Goal: Task Accomplishment & Management: Manage account settings

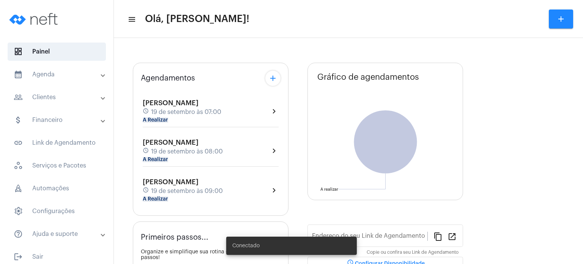
type input "[URL][DOMAIN_NAME]"
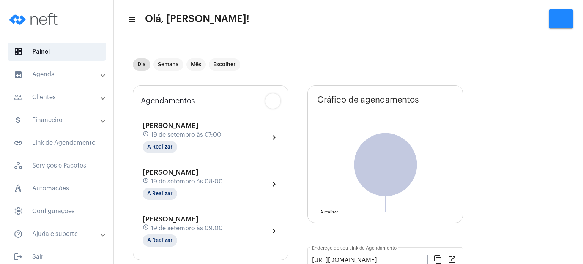
click at [161, 139] on div "[PERSON_NAME] Colodetti schedule [DATE] 07:00 A Realizar" at bounding box center [182, 137] width 79 height 31
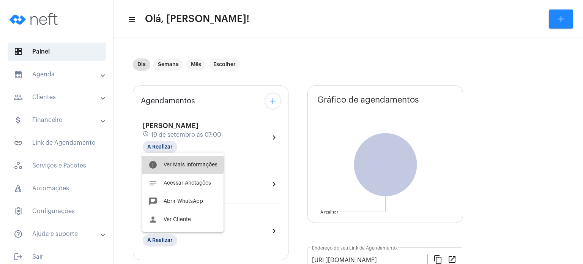
click at [166, 164] on span "Ver Mais Informações" at bounding box center [191, 164] width 54 height 5
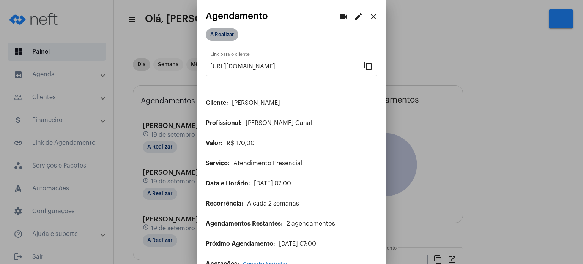
click at [224, 31] on mat-chip "A Realizar" at bounding box center [222, 34] width 33 height 12
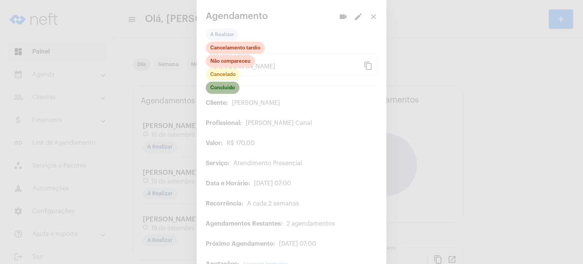
click at [232, 85] on mat-chip "Concluído" at bounding box center [223, 88] width 34 height 12
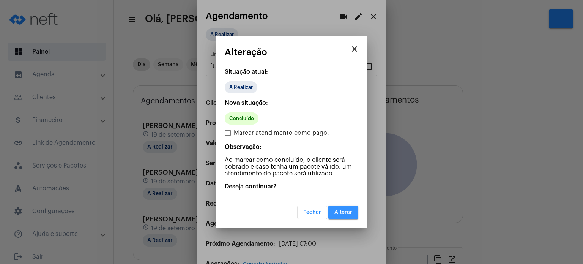
click at [348, 212] on span "Alterar" at bounding box center [343, 212] width 18 height 5
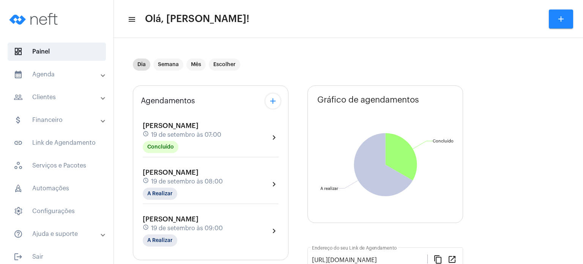
click at [43, 71] on mat-panel-title "calendar_month_outlined Agenda" at bounding box center [58, 74] width 88 height 9
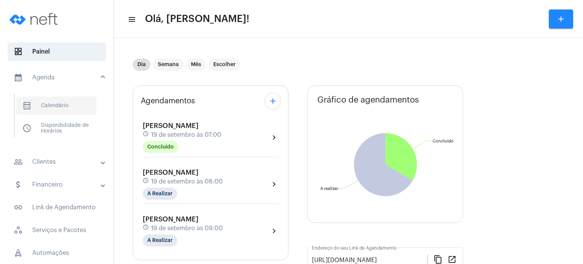
click at [50, 107] on span "calendar_month_outlined Calendário" at bounding box center [56, 105] width 80 height 18
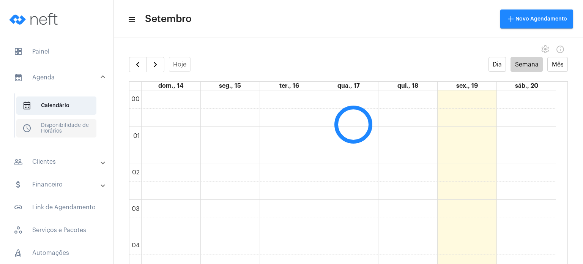
scroll to position [219, 0]
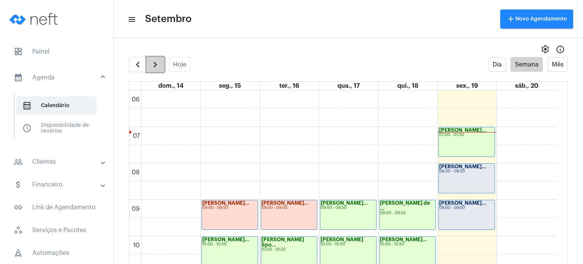
click at [156, 69] on button "button" at bounding box center [156, 64] width 18 height 15
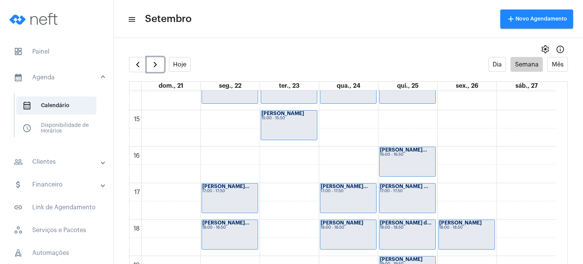
scroll to position [515, 0]
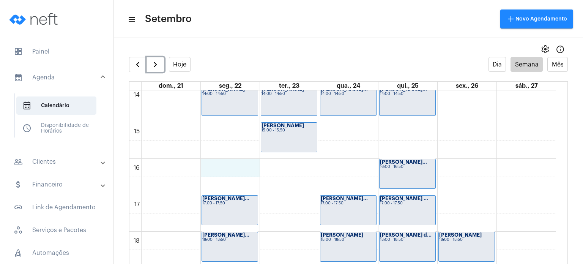
click at [224, 167] on div "00 01 02 03 04 05 06 07 08 09 10 11 12 13 14 15 16 17 18 19 20 21 22 23 [PERSON…" at bounding box center [342, 13] width 427 height 875
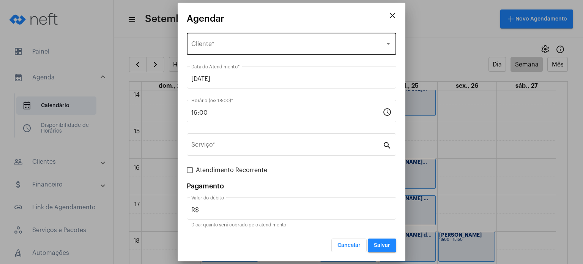
click at [223, 41] on div "Selecione o Cliente Cliente *" at bounding box center [291, 43] width 200 height 24
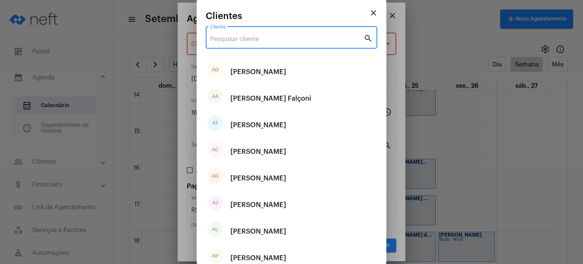
click at [223, 41] on input "Cliente" at bounding box center [286, 39] width 153 height 7
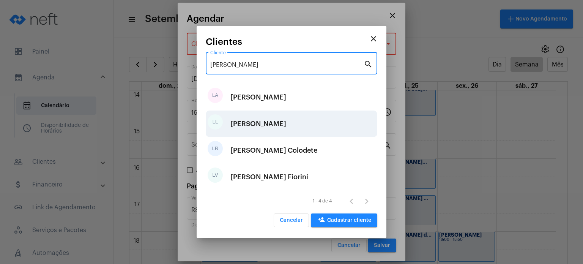
type input "[PERSON_NAME]"
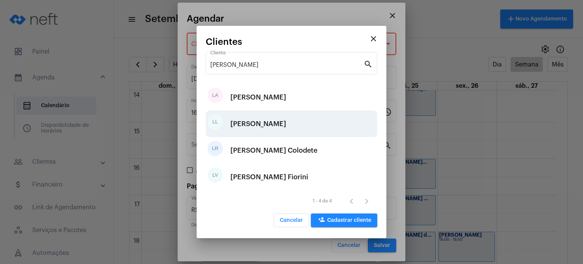
click at [260, 131] on div "[PERSON_NAME]" at bounding box center [258, 123] width 56 height 23
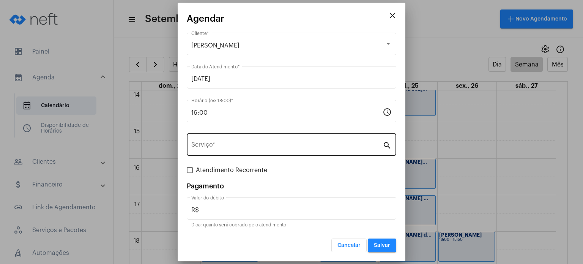
click at [252, 141] on div "Serviço *" at bounding box center [286, 144] width 191 height 24
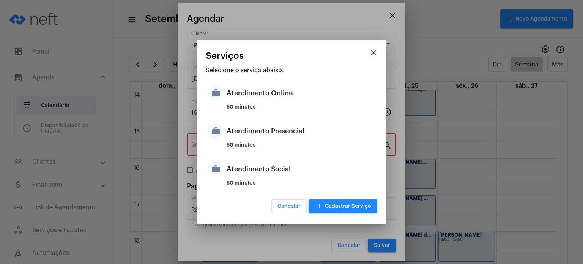
click at [252, 141] on div "Atendimento Presencial" at bounding box center [301, 131] width 149 height 23
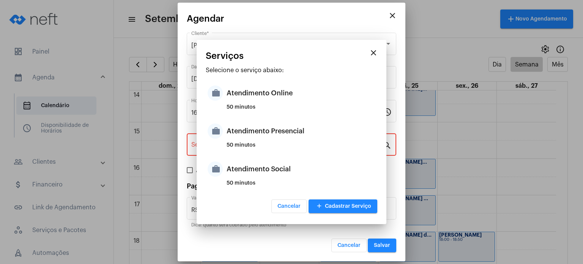
type input "Atendimento Presencial"
type input "R$ 170"
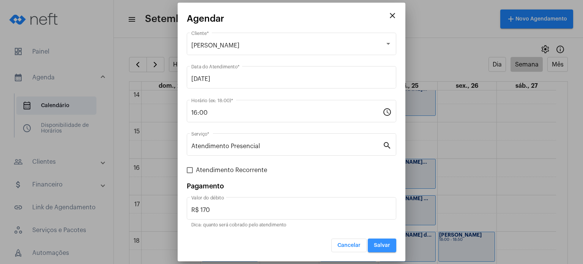
click at [378, 249] on button "Salvar" at bounding box center [382, 245] width 28 height 14
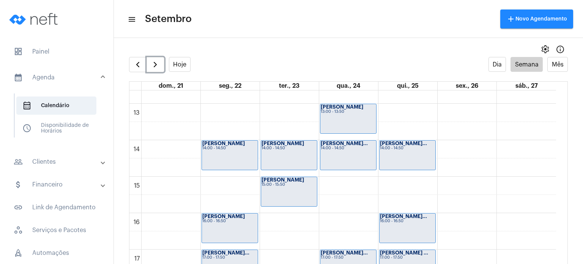
scroll to position [430, 0]
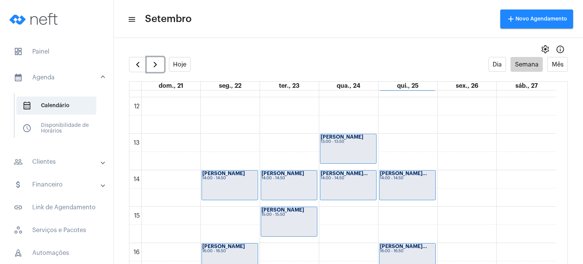
click at [235, 177] on div "14:00 - 14:50" at bounding box center [229, 178] width 55 height 4
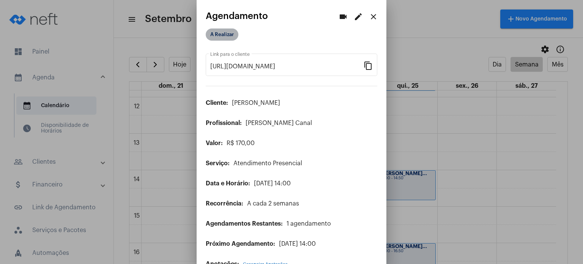
click at [223, 35] on mat-chip "A Realizar" at bounding box center [222, 34] width 33 height 12
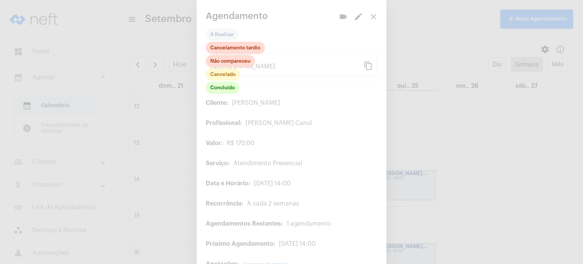
click at [366, 16] on div at bounding box center [291, 132] width 583 height 264
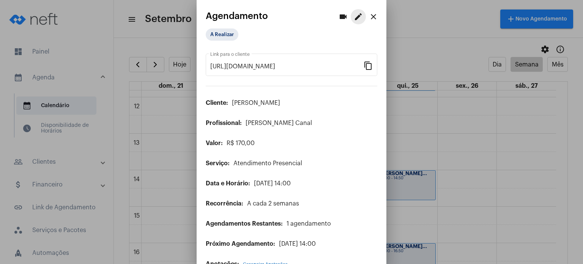
click at [356, 15] on mat-icon "edit" at bounding box center [358, 16] width 9 height 9
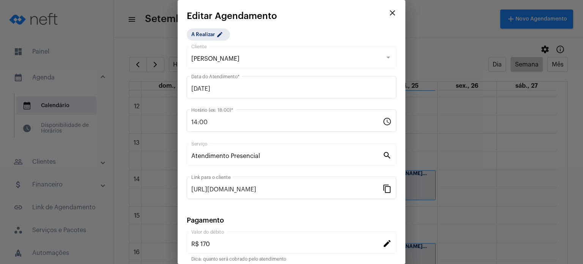
scroll to position [62, 0]
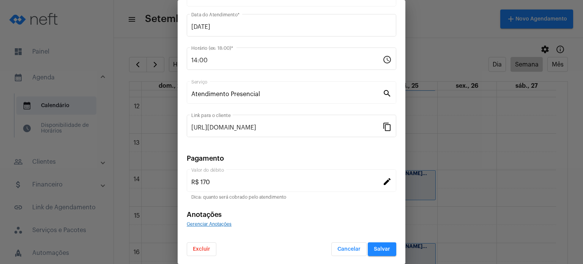
click at [208, 244] on button "Excluir" at bounding box center [202, 249] width 30 height 14
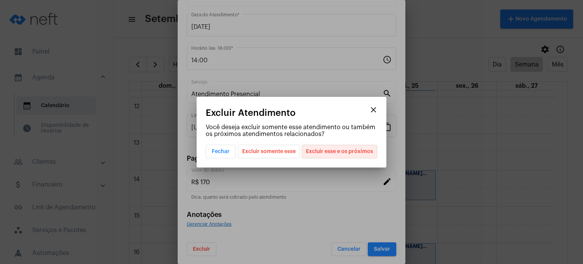
click at [351, 151] on span "Excluir esse e os próximos" at bounding box center [339, 151] width 67 height 13
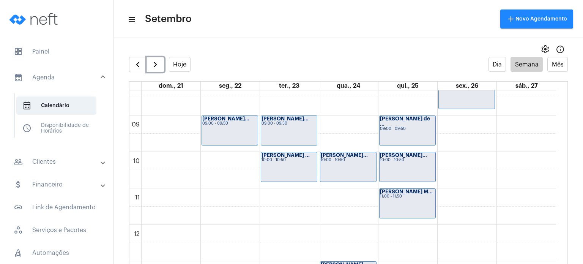
scroll to position [300, 0]
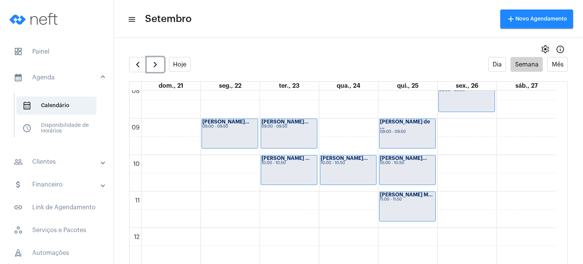
click at [336, 128] on div "00 01 02 03 04 05 06 07 08 09 10 11 12 13 14 15 16 17 18 19 20 21 22 23 [PERSON…" at bounding box center [342, 227] width 427 height 875
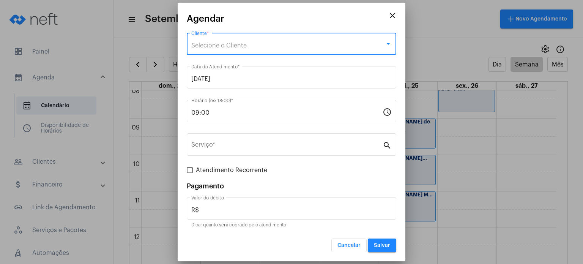
click at [292, 46] on div "Selecione o Cliente" at bounding box center [288, 45] width 194 height 7
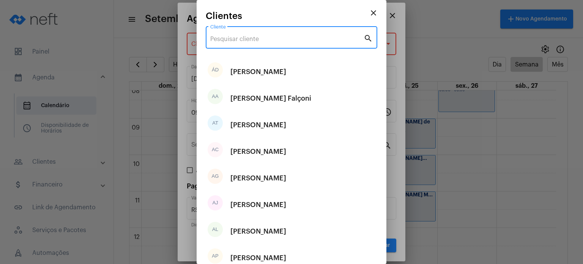
click at [287, 36] on input "Cliente" at bounding box center [286, 39] width 153 height 7
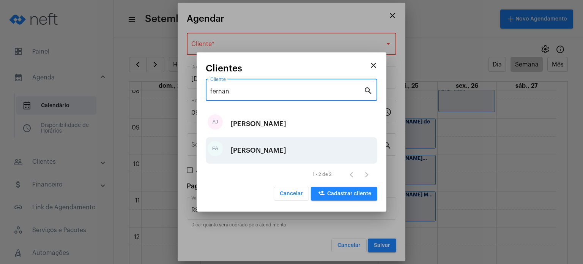
type input "fernan"
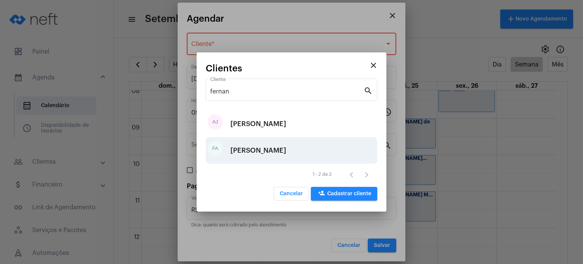
click at [271, 150] on div "[PERSON_NAME]" at bounding box center [258, 150] width 56 height 23
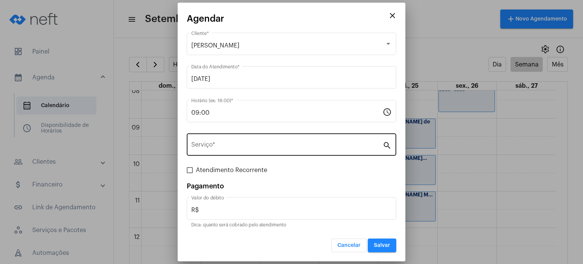
click at [256, 151] on div "Serviço *" at bounding box center [286, 144] width 191 height 24
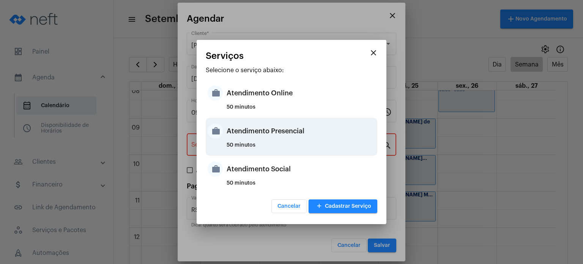
click at [258, 150] on div "50 minutos" at bounding box center [301, 147] width 149 height 11
type input "Atendimento Presencial"
type input "R$ 170"
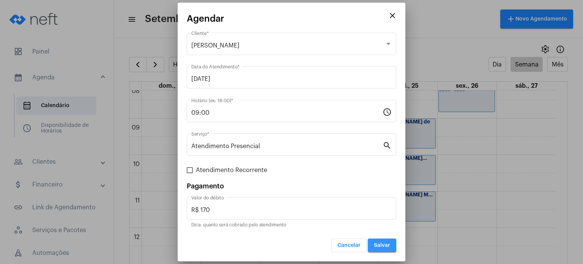
click at [390, 248] on button "Salvar" at bounding box center [382, 245] width 28 height 14
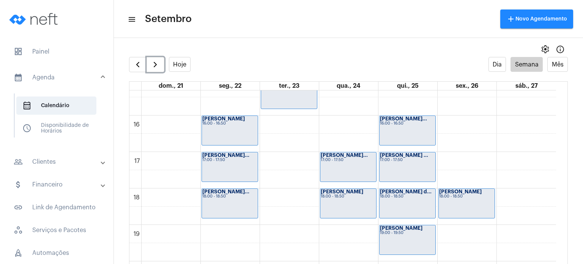
scroll to position [561, 0]
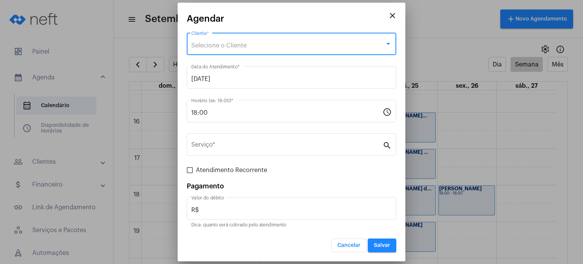
click at [284, 45] on div "Selecione o Cliente" at bounding box center [288, 45] width 194 height 7
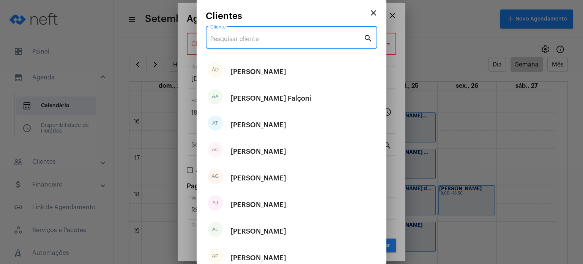
click at [278, 41] on input "Cliente" at bounding box center [286, 39] width 153 height 7
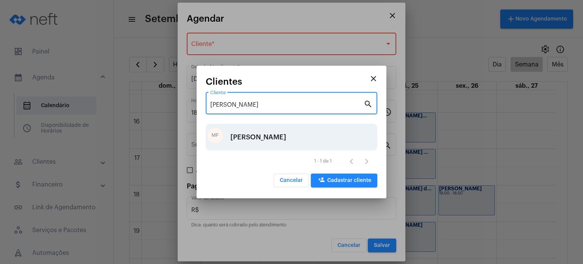
type input "[PERSON_NAME]"
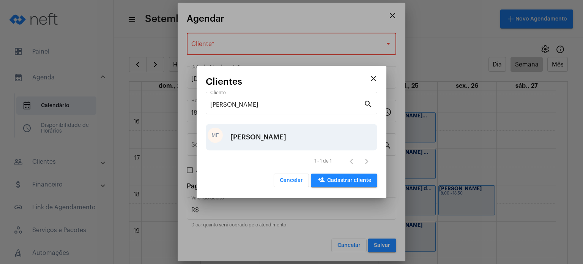
click at [268, 128] on div "[PERSON_NAME]" at bounding box center [258, 137] width 56 height 23
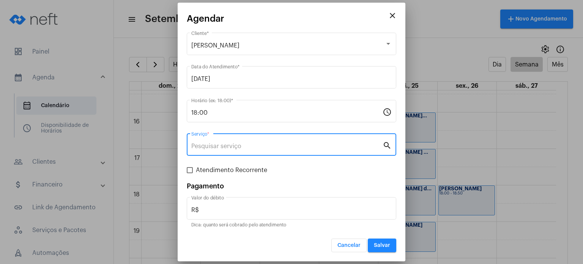
click at [282, 145] on input "Serviço *" at bounding box center [286, 146] width 191 height 7
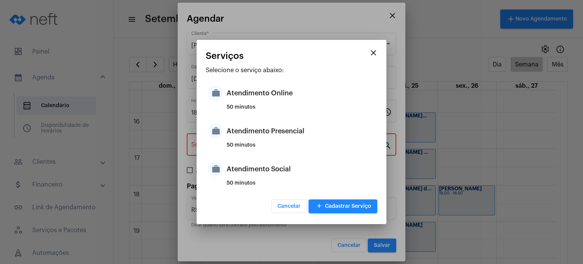
click at [282, 145] on div "50 minutos" at bounding box center [301, 147] width 149 height 11
type input "Atendimento Presencial"
type input "R$ 170"
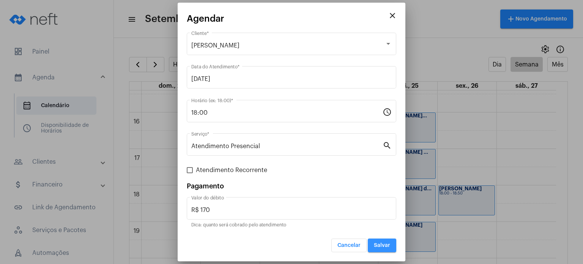
click at [381, 251] on button "Salvar" at bounding box center [382, 245] width 28 height 14
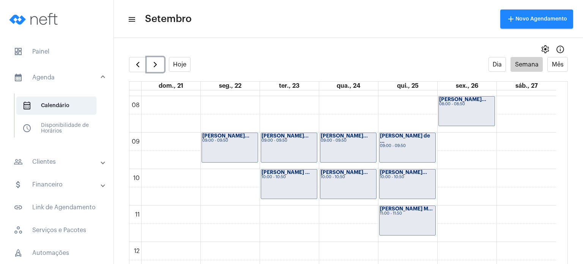
scroll to position [289, 0]
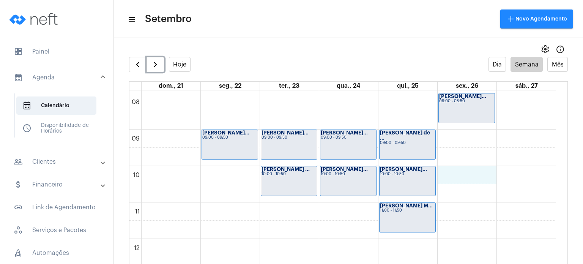
click at [457, 178] on div "00 01 02 03 04 05 06 07 08 09 10 11 12 13 14 15 16 17 18 19 20 21 22 23 [PERSON…" at bounding box center [342, 238] width 427 height 875
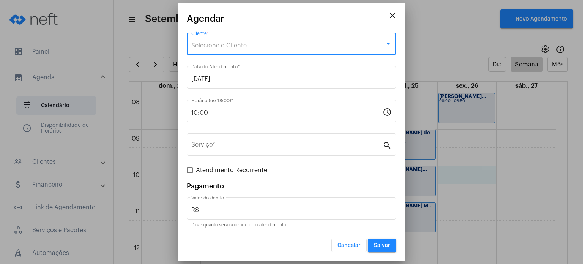
click at [334, 42] on div "Selecione o Cliente" at bounding box center [288, 45] width 194 height 7
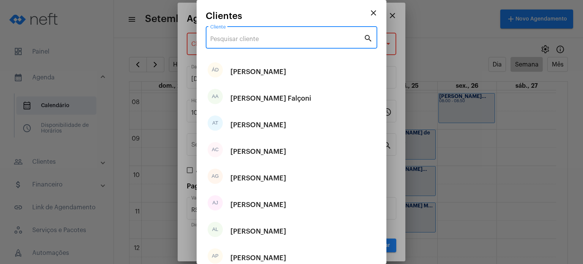
click at [331, 41] on input "Cliente" at bounding box center [286, 39] width 153 height 7
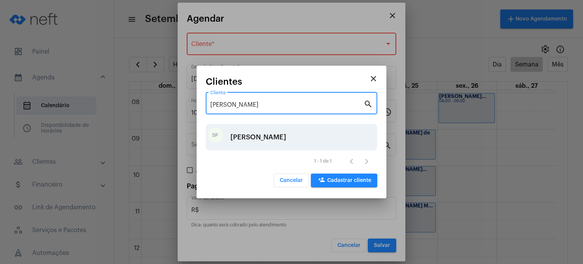
type input "[PERSON_NAME]"
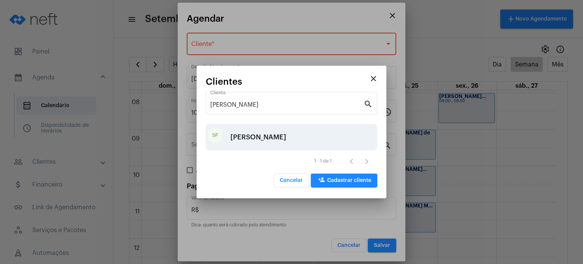
click at [268, 134] on div "[PERSON_NAME]" at bounding box center [258, 137] width 56 height 23
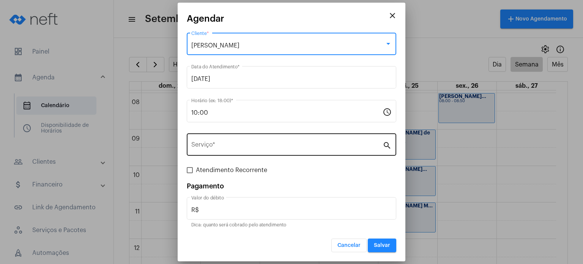
click at [261, 142] on div "Serviço *" at bounding box center [286, 144] width 191 height 24
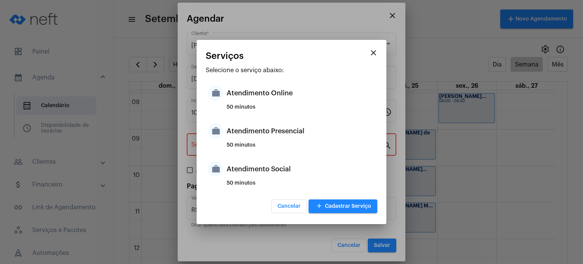
click at [261, 142] on div "50 minutos" at bounding box center [301, 147] width 149 height 11
type input "Atendimento Presencial"
type input "R$ 170"
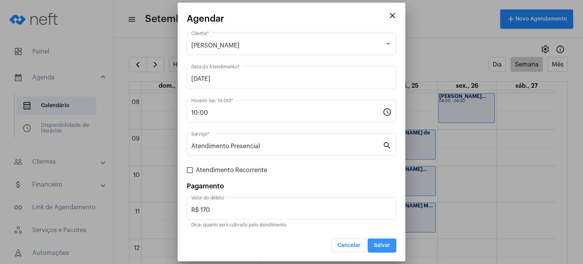
click at [389, 243] on span "Salvar" at bounding box center [382, 245] width 16 height 5
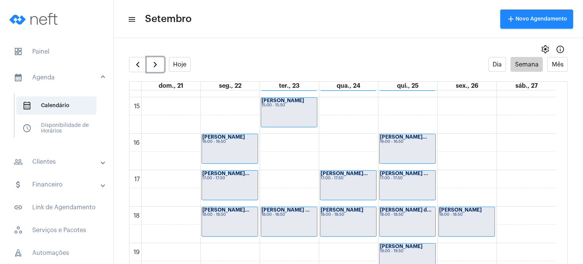
scroll to position [543, 0]
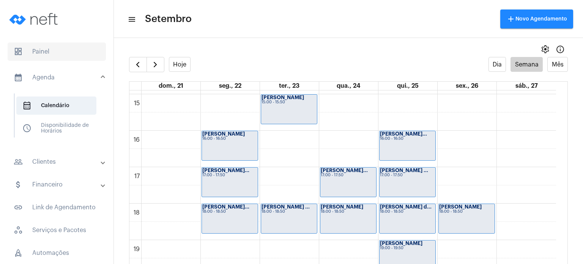
click at [48, 50] on span "dashboard Painel" at bounding box center [57, 52] width 98 height 18
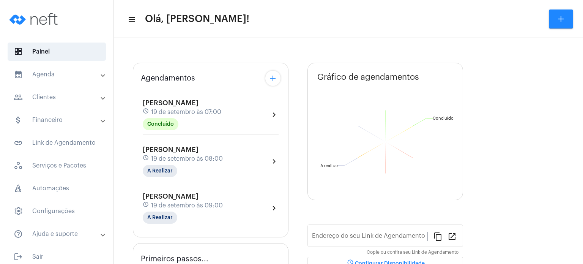
type input "[URL][DOMAIN_NAME]"
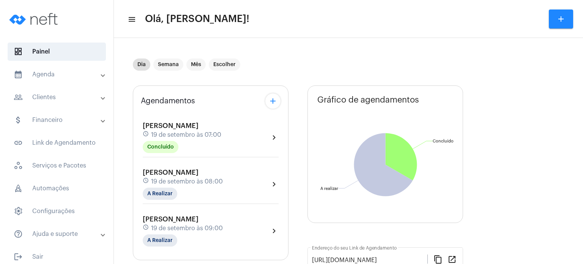
click at [53, 77] on mat-panel-title "calendar_month_outlined Agenda" at bounding box center [58, 74] width 88 height 9
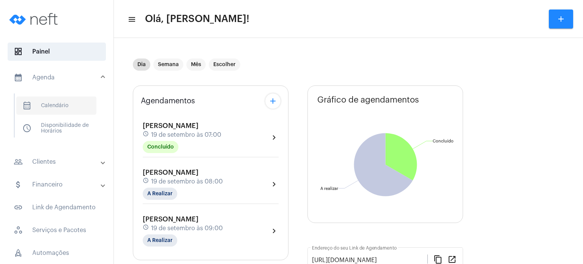
click at [47, 112] on span "calendar_month_outlined Calendário" at bounding box center [56, 105] width 80 height 18
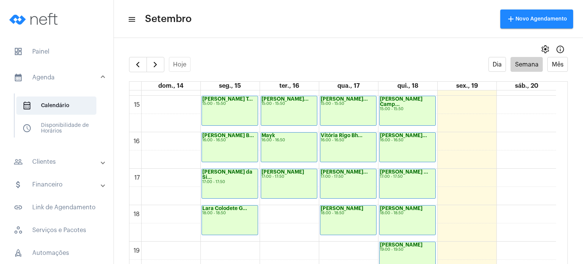
scroll to position [550, 0]
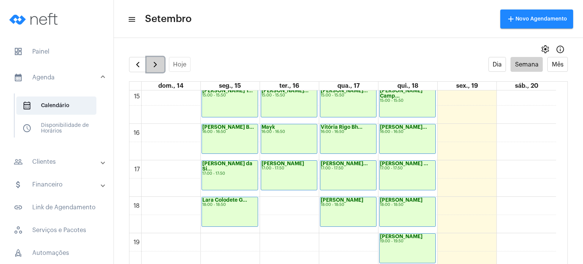
click at [161, 65] on button "button" at bounding box center [156, 64] width 18 height 15
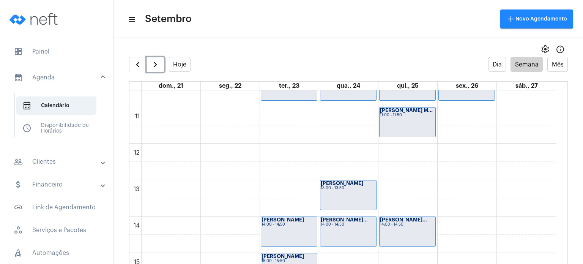
scroll to position [550, 0]
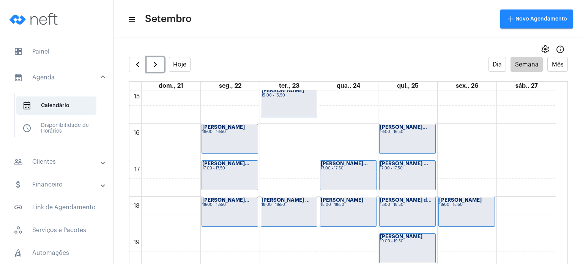
click at [290, 221] on div "[PERSON_NAME] ... 18:00 - 18:50" at bounding box center [289, 211] width 56 height 29
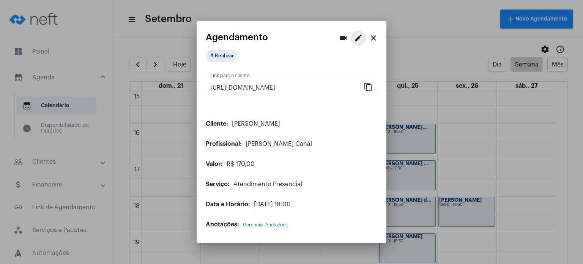
click at [362, 34] on mat-icon "edit" at bounding box center [358, 37] width 9 height 9
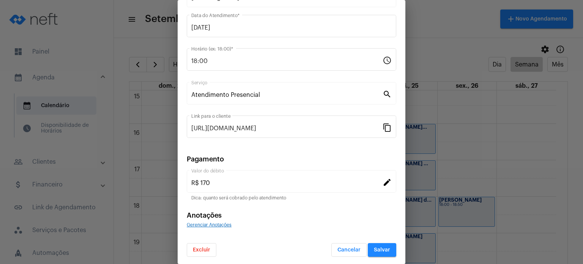
scroll to position [62, 0]
click at [205, 249] on span "Excluir" at bounding box center [201, 248] width 17 height 5
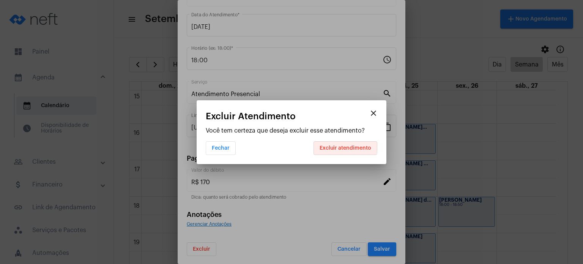
click at [333, 144] on button "Excluir atendimento" at bounding box center [346, 148] width 64 height 14
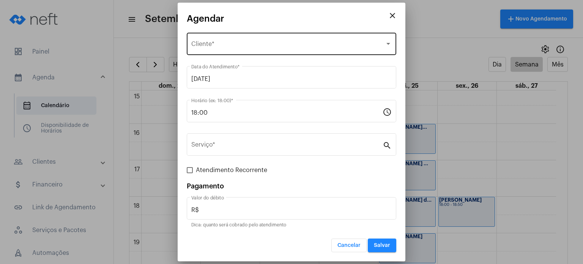
click at [237, 41] on div "Selecione o Cliente Cliente *" at bounding box center [291, 43] width 200 height 24
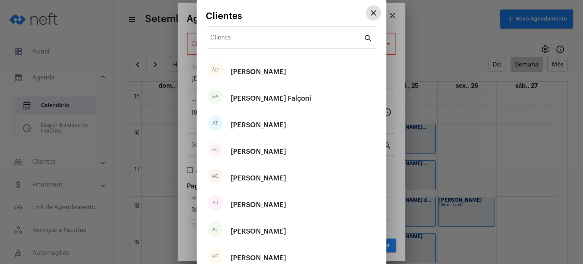
click at [237, 41] on input "Cliente" at bounding box center [286, 39] width 153 height 7
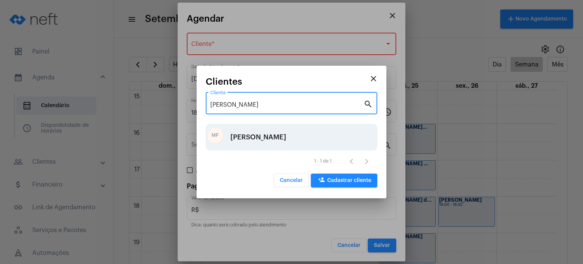
type input "[PERSON_NAME]"
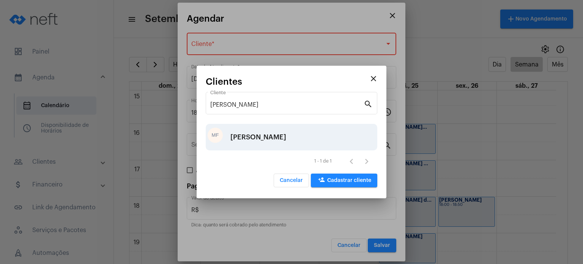
click at [259, 131] on div "[PERSON_NAME]" at bounding box center [258, 137] width 56 height 23
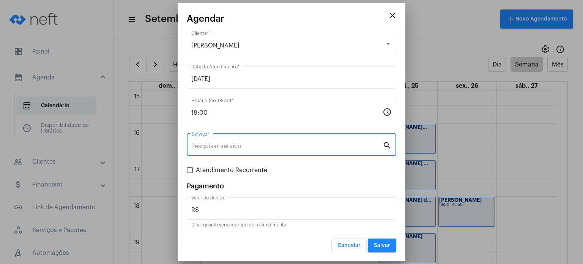
click at [238, 143] on input "Serviço *" at bounding box center [286, 146] width 191 height 7
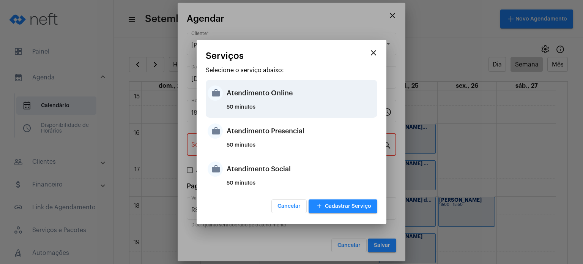
click at [282, 94] on div "Atendimento Online" at bounding box center [301, 93] width 149 height 23
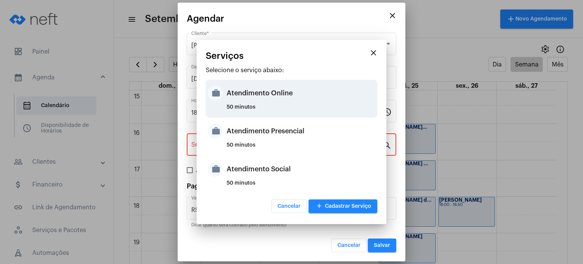
type input "Atendimento Online"
type input "R$ 170"
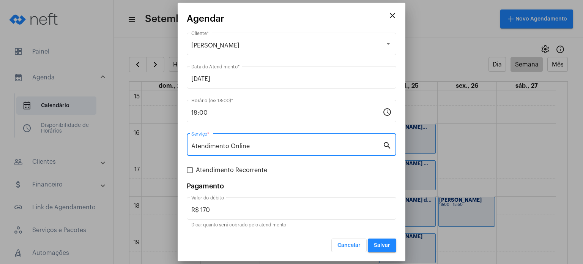
click at [384, 243] on span "Salvar" at bounding box center [382, 245] width 16 height 5
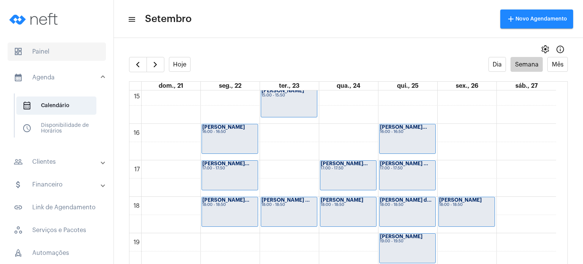
click at [61, 49] on span "dashboard Painel" at bounding box center [57, 52] width 98 height 18
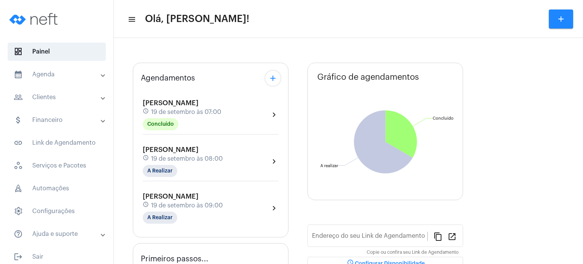
type input "[URL][DOMAIN_NAME]"
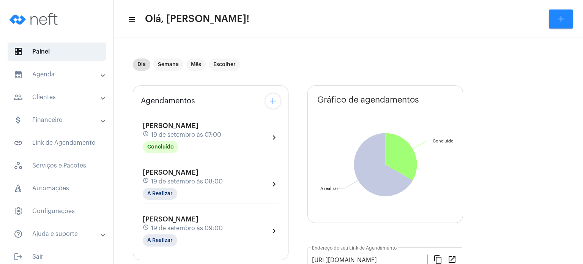
click at [66, 71] on mat-panel-title "calendar_month_outlined Agenda" at bounding box center [58, 74] width 88 height 9
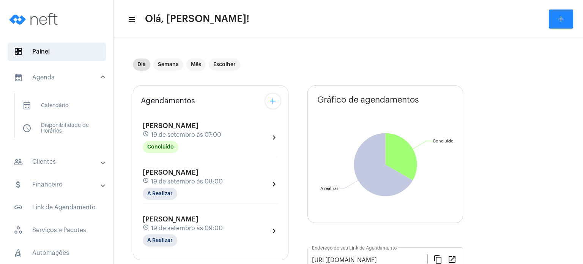
click at [181, 140] on div "[PERSON_NAME] Colodetti schedule [DATE] 07:00 Concluído" at bounding box center [182, 137] width 79 height 31
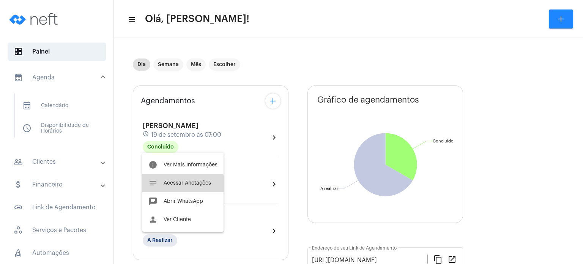
click at [170, 185] on span "Acessar Anotações" at bounding box center [187, 182] width 47 height 5
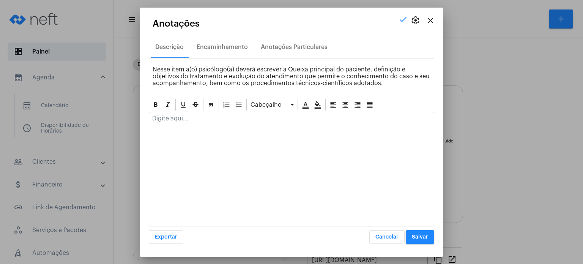
click at [212, 119] on p at bounding box center [291, 118] width 279 height 7
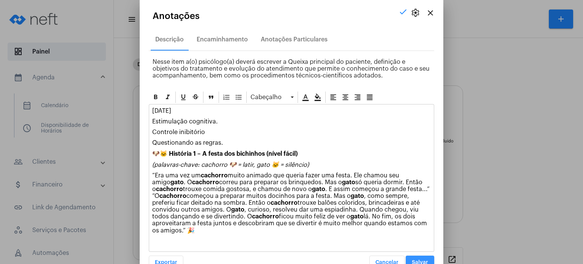
click at [419, 262] on span "Salvar" at bounding box center [420, 262] width 16 height 5
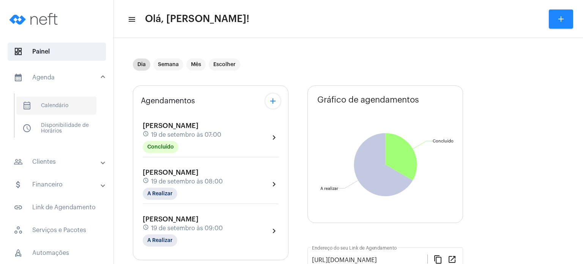
click at [58, 104] on span "calendar_month_outlined Calendário" at bounding box center [56, 105] width 80 height 18
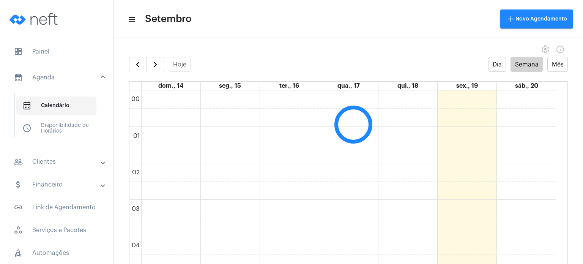
scroll to position [219, 0]
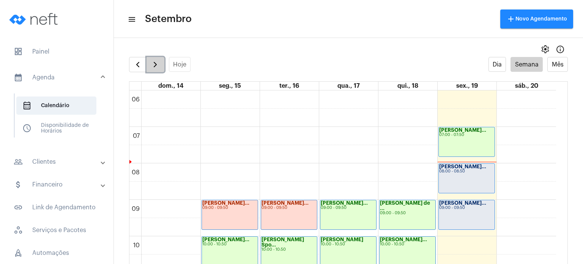
click at [153, 60] on span "button" at bounding box center [155, 64] width 9 height 9
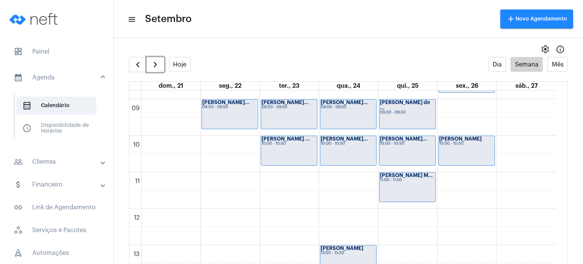
scroll to position [321, 0]
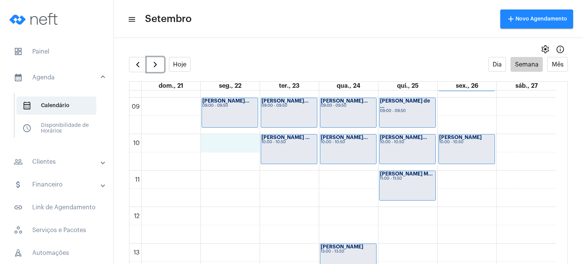
click at [236, 142] on div "00 01 02 03 04 05 06 07 08 09 10 11 12 13 14 15 16 17 18 19 20 21 22 23 [PERSON…" at bounding box center [342, 207] width 427 height 875
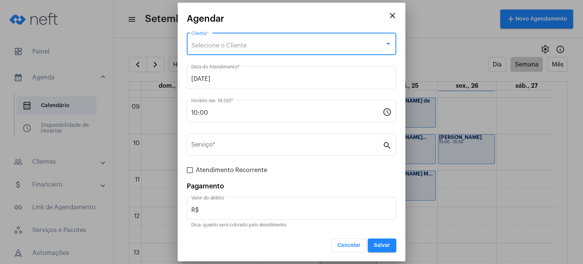
click at [246, 45] on span "Selecione o Cliente" at bounding box center [218, 46] width 55 height 6
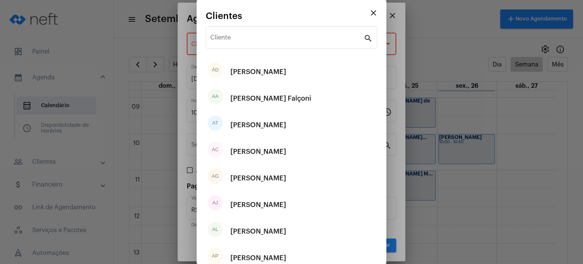
click at [246, 45] on div "Cliente" at bounding box center [286, 37] width 153 height 24
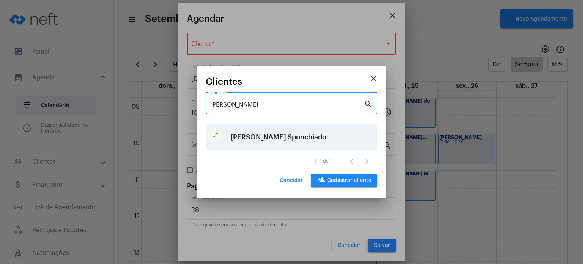
type input "[PERSON_NAME]"
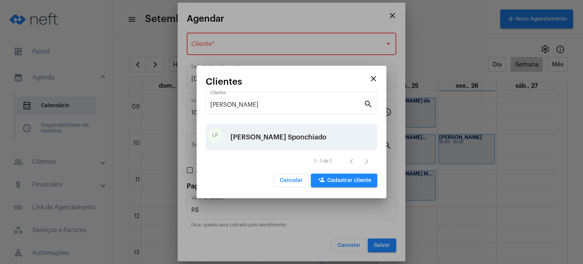
click at [258, 141] on div "[PERSON_NAME] Sponchiado" at bounding box center [278, 137] width 96 height 23
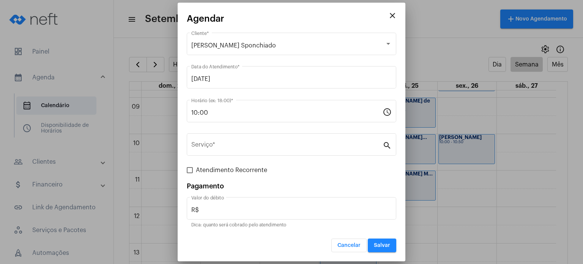
click at [258, 141] on div "Serviço *" at bounding box center [286, 144] width 191 height 24
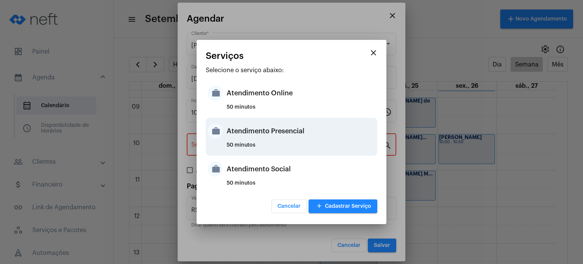
click at [265, 134] on div "Atendimento Presencial" at bounding box center [301, 131] width 149 height 23
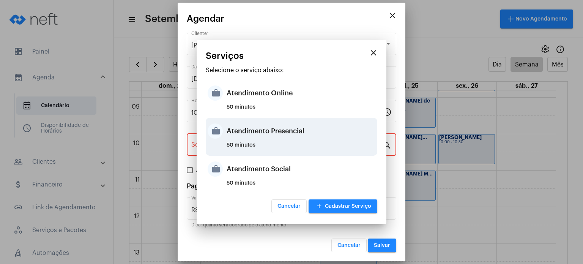
type input "Atendimento Presencial"
type input "R$ 170"
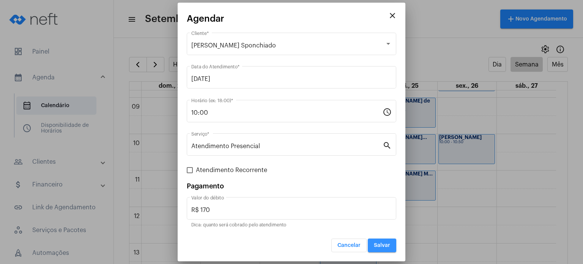
click at [378, 243] on span "Salvar" at bounding box center [382, 245] width 16 height 5
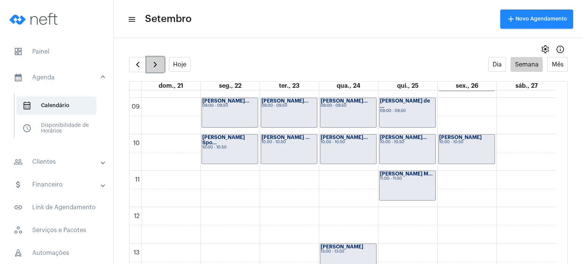
click at [155, 59] on button "button" at bounding box center [156, 64] width 18 height 15
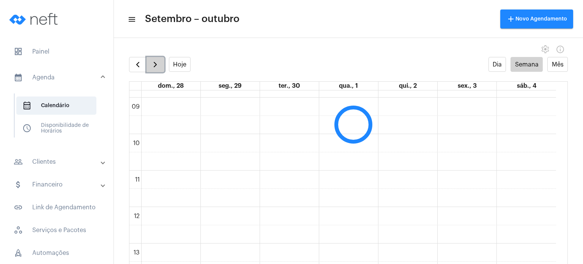
scroll to position [219, 0]
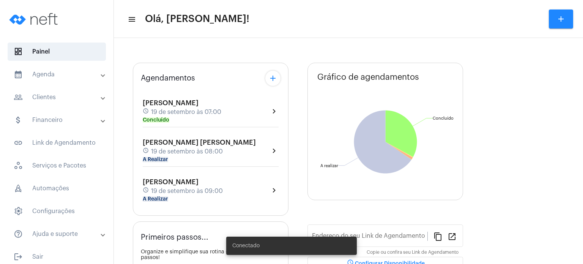
type input "[URL][DOMAIN_NAME]"
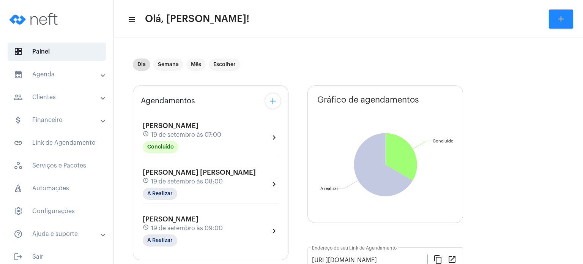
click at [52, 79] on mat-panel-title "calendar_month_outlined Agenda" at bounding box center [58, 74] width 88 height 9
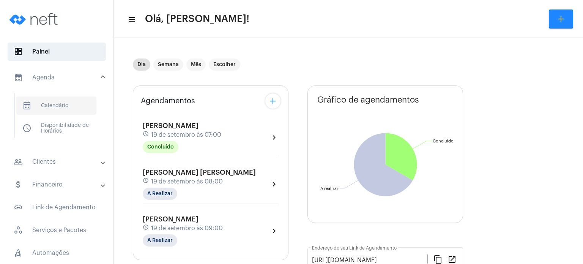
click at [50, 99] on span "calendar_month_outlined Calendário" at bounding box center [56, 105] width 80 height 18
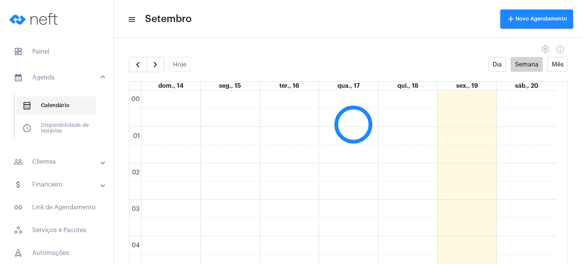
scroll to position [219, 0]
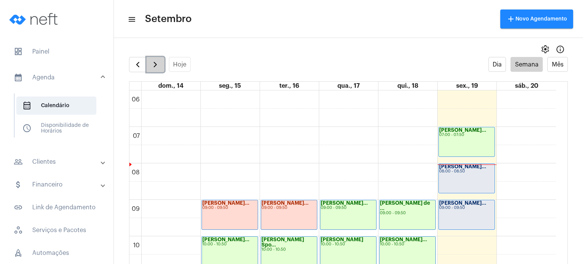
click at [154, 65] on span "button" at bounding box center [155, 64] width 9 height 9
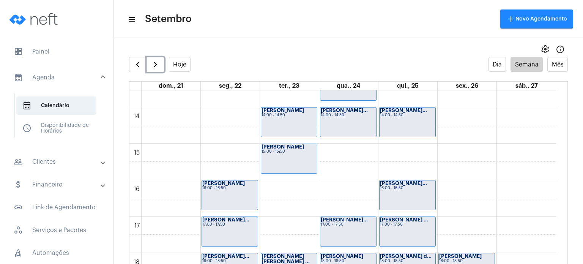
scroll to position [498, 0]
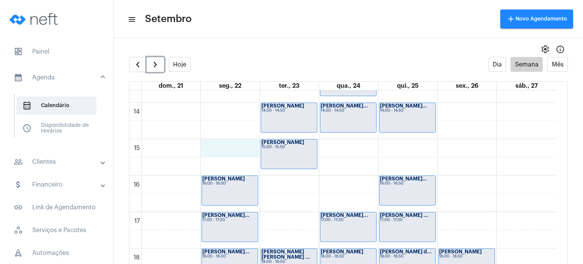
click at [235, 151] on div "00 01 02 03 04 05 06 07 08 09 10 11 12 13 14 15 16 17 18 19 20 21 22 23 [PERSON…" at bounding box center [342, 29] width 427 height 875
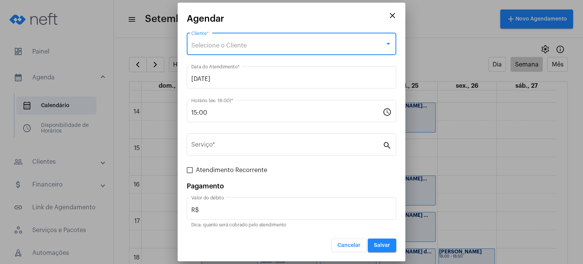
click at [222, 47] on span "Selecione o Cliente" at bounding box center [218, 46] width 55 height 6
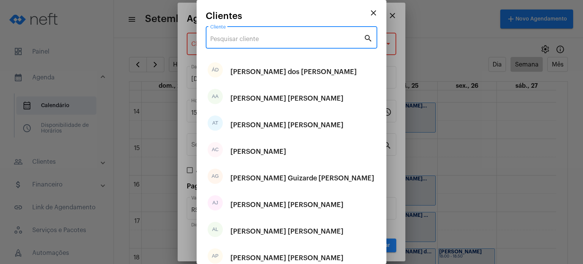
click at [224, 39] on input "Cliente" at bounding box center [286, 39] width 153 height 7
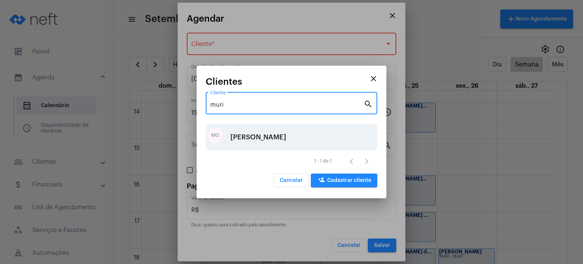
type input "muri"
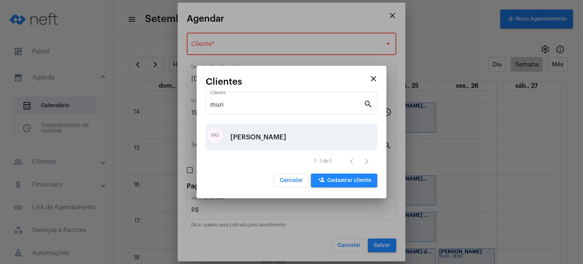
click at [259, 143] on div "Murilo Garcia Destefani" at bounding box center [258, 137] width 56 height 23
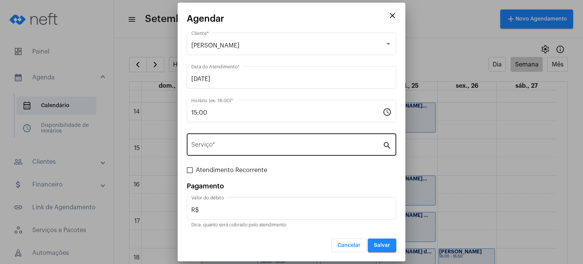
click at [305, 141] on div "Serviço *" at bounding box center [286, 144] width 191 height 24
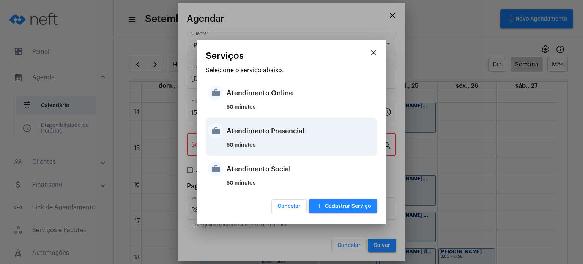
click at [304, 138] on div "Atendimento Presencial" at bounding box center [301, 131] width 149 height 23
type input "Atendimento Presencial"
type input "R$ 170"
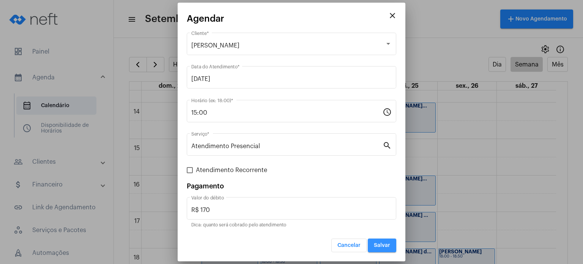
click at [383, 245] on span "Salvar" at bounding box center [382, 245] width 16 height 5
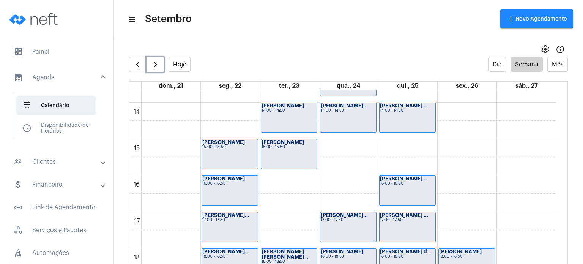
click at [218, 150] on div "Murilo Garcia D... 15:00 - 15:50" at bounding box center [230, 153] width 56 height 29
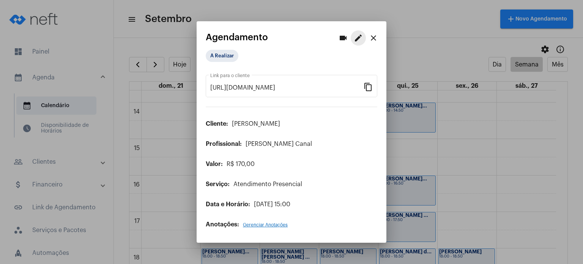
click at [361, 40] on mat-icon "edit" at bounding box center [358, 37] width 9 height 9
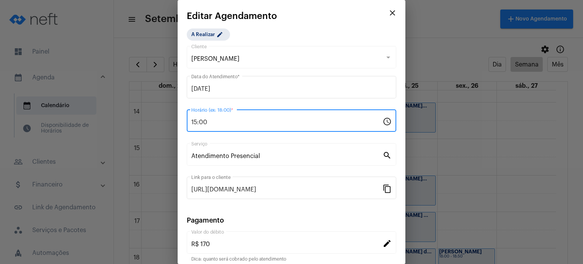
click at [274, 119] on input "15:00" at bounding box center [286, 122] width 191 height 7
type input "1"
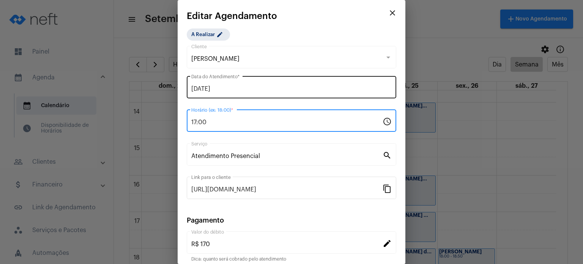
type input "17:00"
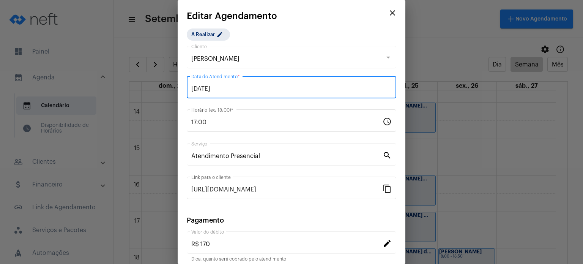
click at [265, 86] on input "[DATE]" at bounding box center [291, 88] width 200 height 7
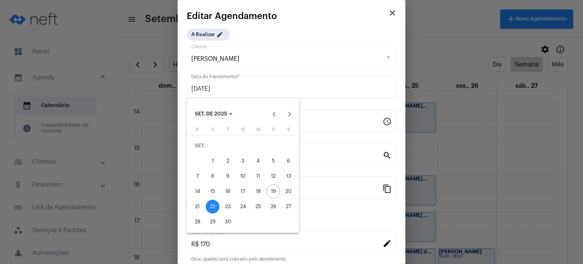
click at [229, 202] on div "23" at bounding box center [228, 207] width 14 height 14
type input "[DATE]"
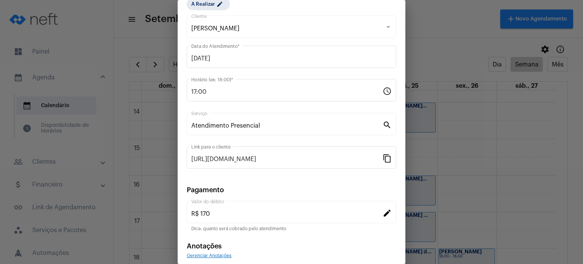
scroll to position [62, 0]
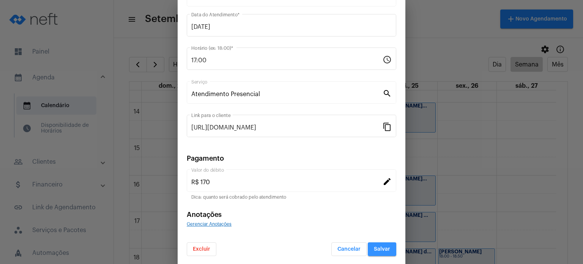
click at [381, 247] on span "Salvar" at bounding box center [382, 248] width 16 height 5
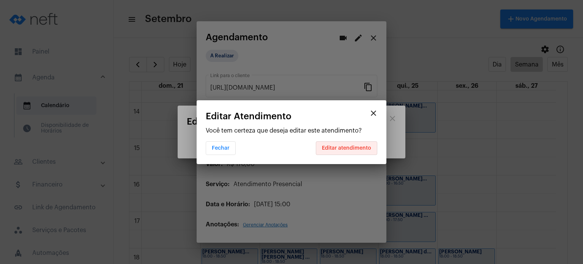
click at [356, 148] on span "Editar atendimento" at bounding box center [346, 147] width 49 height 5
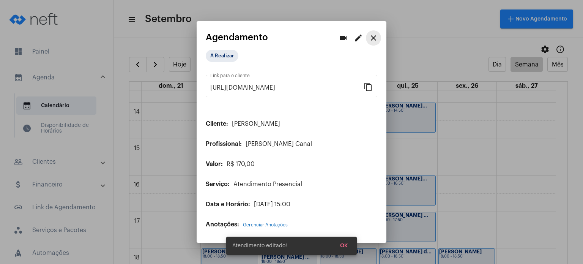
click at [374, 41] on mat-icon "close" at bounding box center [373, 37] width 9 height 9
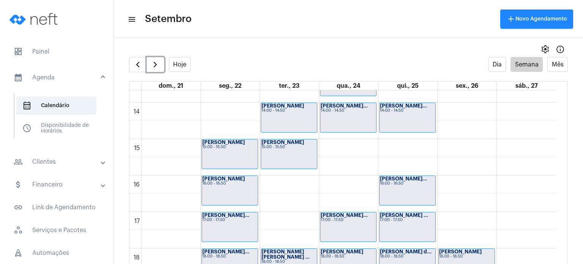
click at [224, 150] on div "Murilo Garcia D... 15:00 - 15:50" at bounding box center [230, 153] width 56 height 29
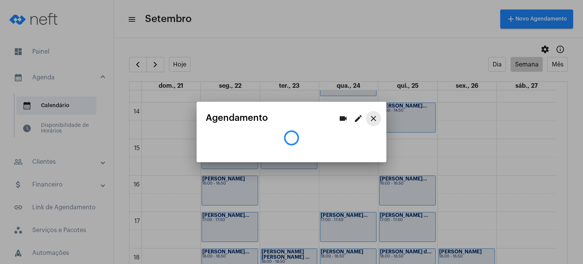
click at [375, 118] on mat-icon "close" at bounding box center [373, 118] width 9 height 9
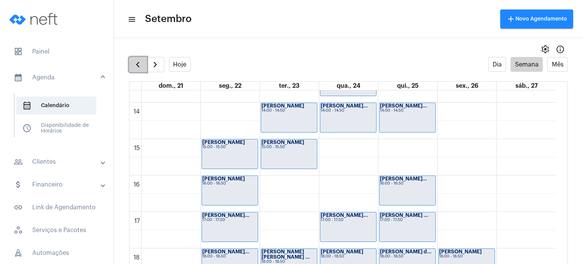
click at [139, 61] on span "button" at bounding box center [137, 64] width 9 height 9
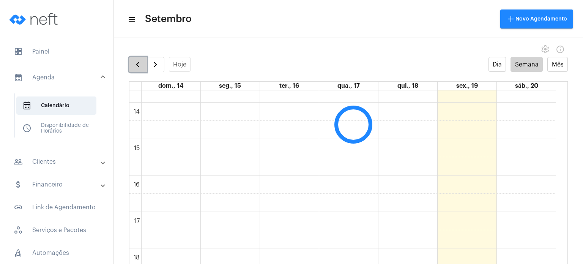
scroll to position [219, 0]
click at [151, 62] on span "button" at bounding box center [155, 64] width 9 height 9
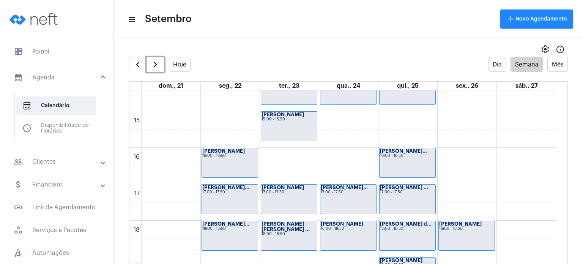
scroll to position [527, 0]
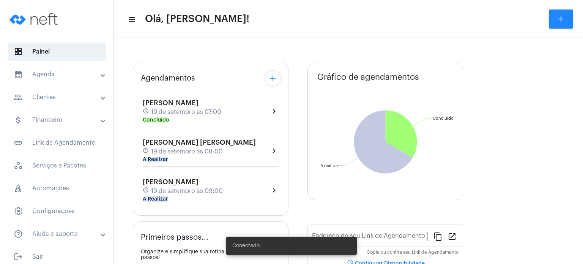
type input "[URL][DOMAIN_NAME]"
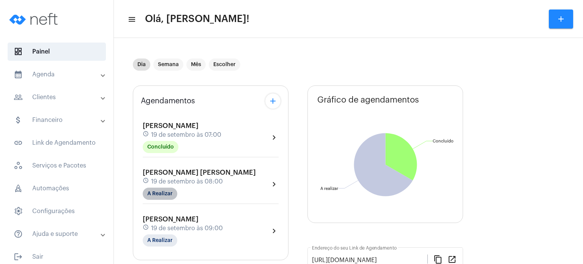
click at [157, 189] on mat-chip "A Realizar" at bounding box center [160, 194] width 35 height 12
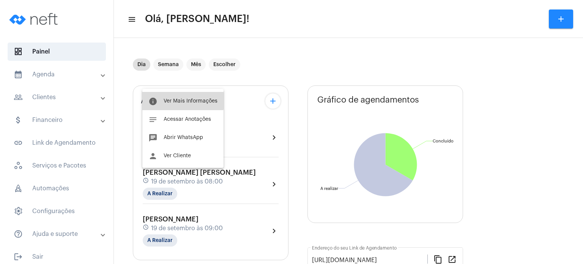
click at [181, 99] on span "Ver Mais Informações" at bounding box center [191, 100] width 54 height 5
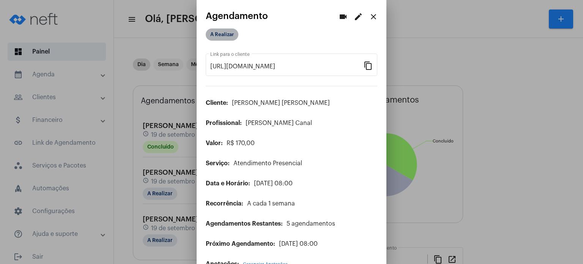
click at [217, 35] on mat-chip "A Realizar" at bounding box center [222, 34] width 33 height 12
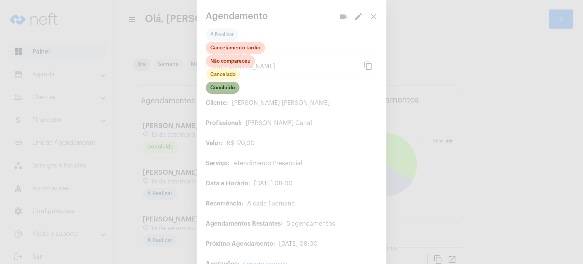
click at [219, 85] on mat-chip "Concluído" at bounding box center [223, 88] width 34 height 12
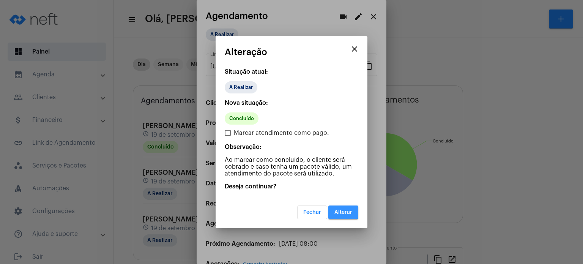
click at [341, 210] on span "Alterar" at bounding box center [343, 212] width 18 height 5
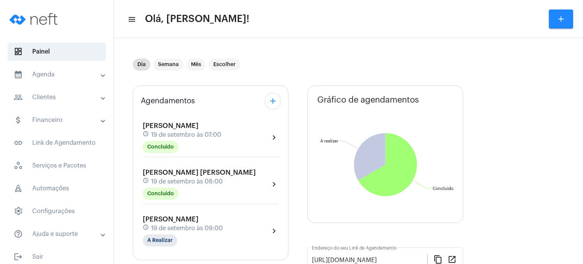
click at [68, 78] on mat-panel-title "calendar_month_outlined Agenda" at bounding box center [58, 74] width 88 height 9
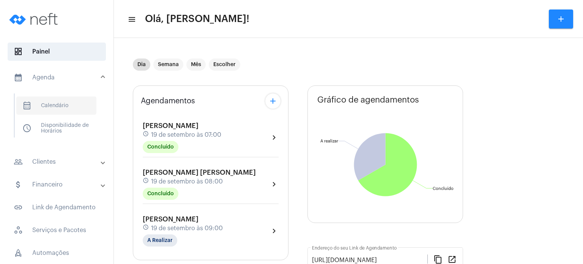
click at [62, 103] on span "calendar_month_outlined Calendário" at bounding box center [56, 105] width 80 height 18
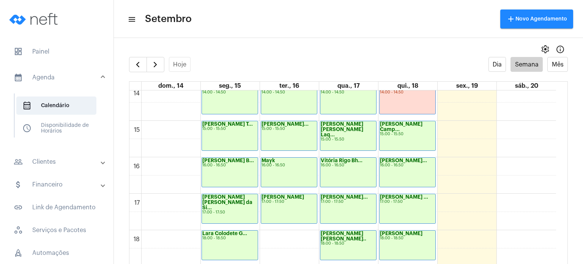
scroll to position [562, 0]
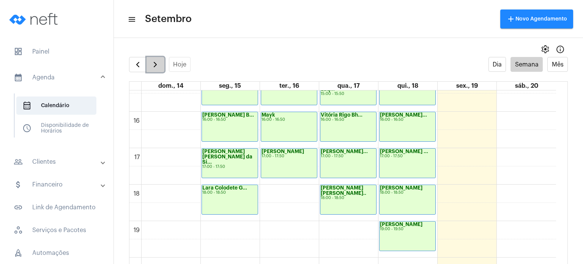
click at [155, 66] on span "button" at bounding box center [155, 64] width 9 height 9
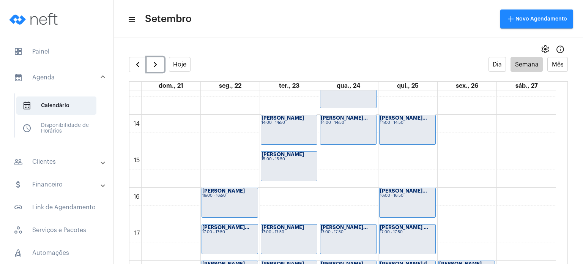
scroll to position [487, 0]
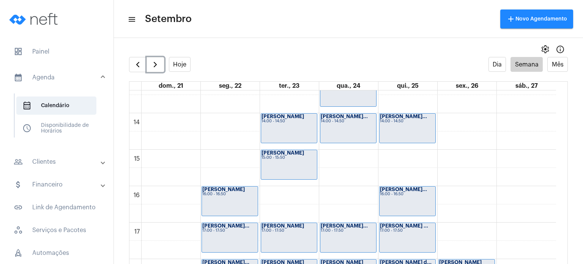
click at [421, 209] on div "Valentina Lessa... 16:00 - 16:50" at bounding box center [408, 200] width 56 height 29
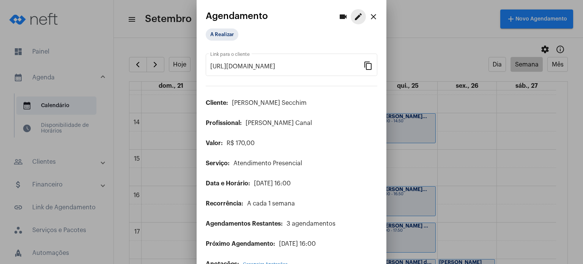
click at [356, 16] on mat-icon "edit" at bounding box center [358, 16] width 9 height 9
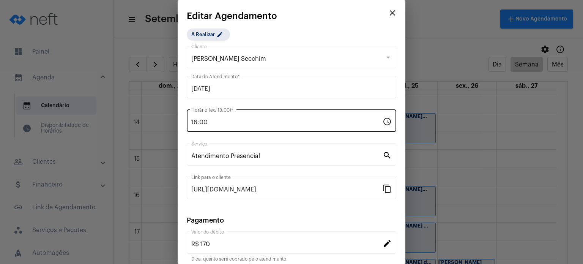
click at [270, 121] on input "16:00" at bounding box center [286, 122] width 191 height 7
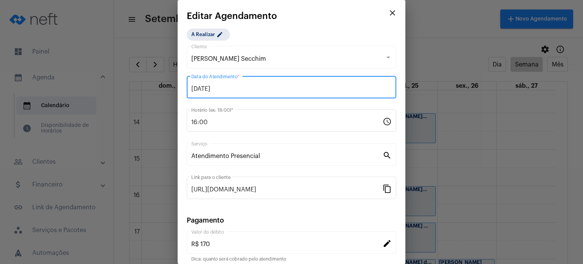
click at [259, 89] on input "25/09/2025" at bounding box center [291, 88] width 200 height 7
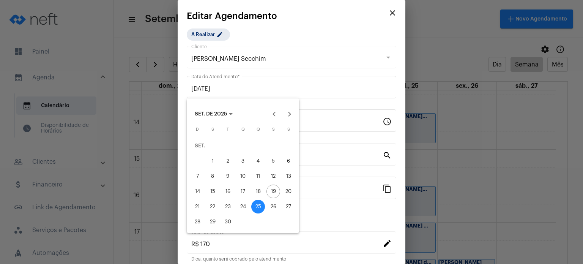
click at [244, 200] on div "24" at bounding box center [243, 207] width 14 height 14
type input "[DATE]"
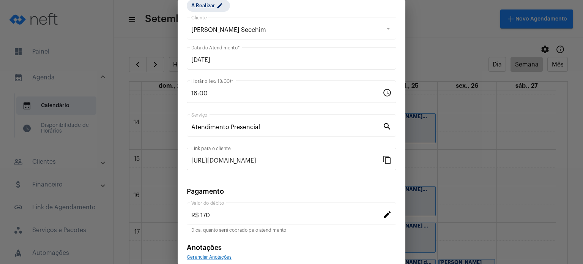
scroll to position [62, 0]
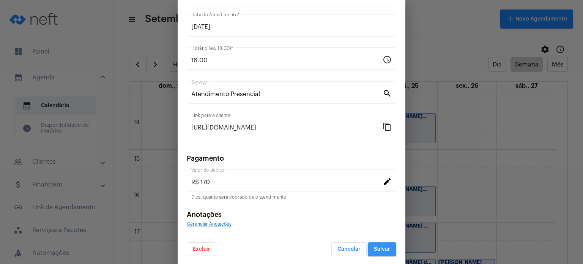
click at [385, 246] on button "Salvar" at bounding box center [382, 249] width 28 height 14
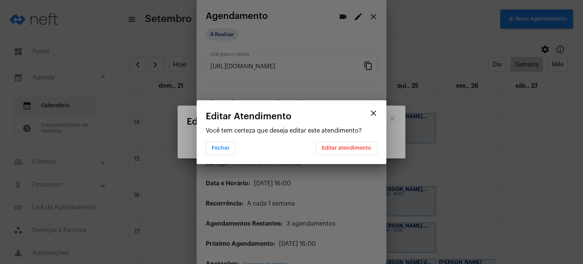
scroll to position [0, 0]
click at [358, 144] on button "Editar atendimento" at bounding box center [346, 148] width 61 height 14
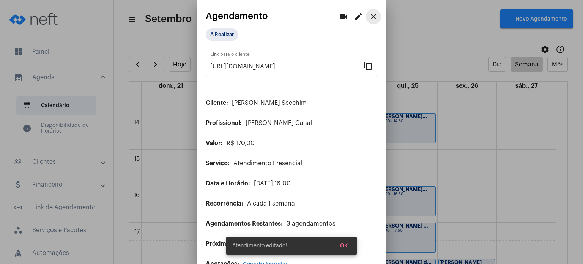
click at [372, 16] on button "close" at bounding box center [373, 16] width 15 height 15
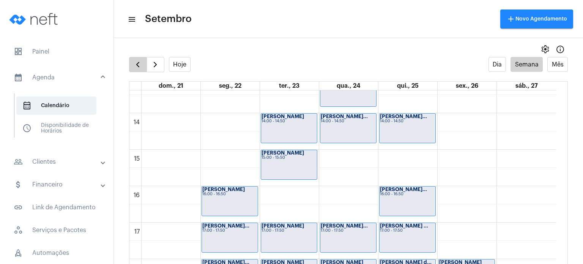
drag, startPoint x: 132, startPoint y: 72, endPoint x: 132, endPoint y: 65, distance: 7.2
click at [132, 65] on full-calendar "Hoje Dia Semana Mês dom., 21 seg., 22 ter., 23 qua., 24 qui., 25 sex., 26 sáb.,…" at bounding box center [348, 168] width 469 height 222
click at [132, 65] on button "button" at bounding box center [138, 64] width 18 height 15
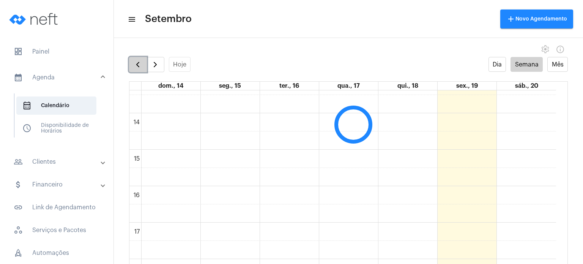
scroll to position [219, 0]
click at [152, 65] on span "button" at bounding box center [155, 64] width 9 height 9
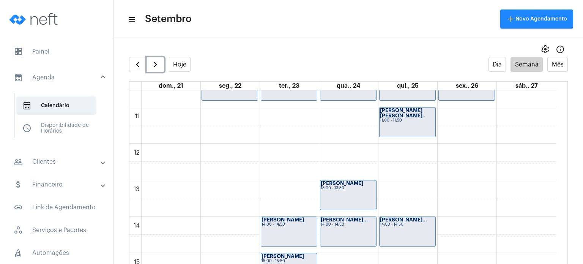
scroll to position [550, 0]
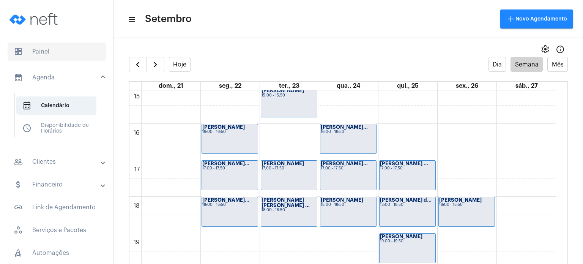
click at [49, 54] on span "dashboard Painel" at bounding box center [57, 52] width 98 height 18
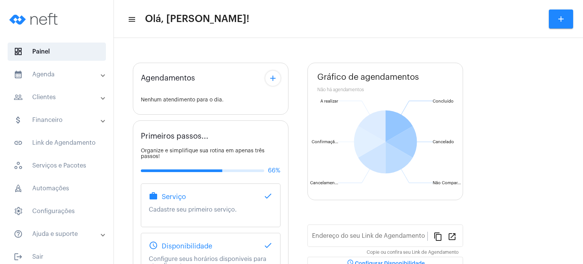
type input "[URL][DOMAIN_NAME]"
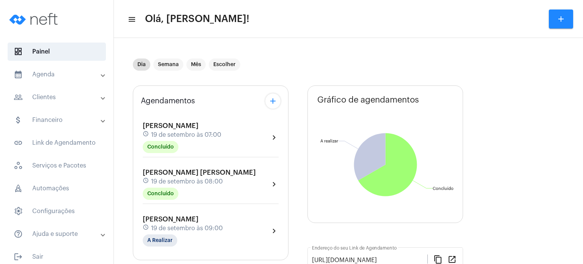
click at [193, 180] on span "19 de setembro às 08:00" at bounding box center [187, 181] width 72 height 7
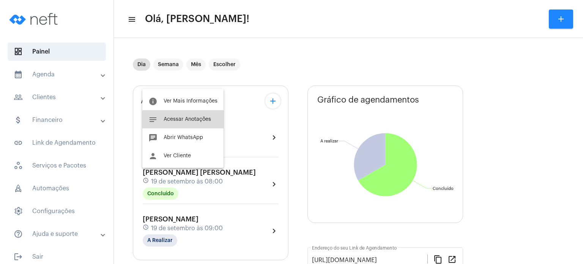
click at [185, 123] on button "notes Acessar Anotações" at bounding box center [182, 119] width 81 height 18
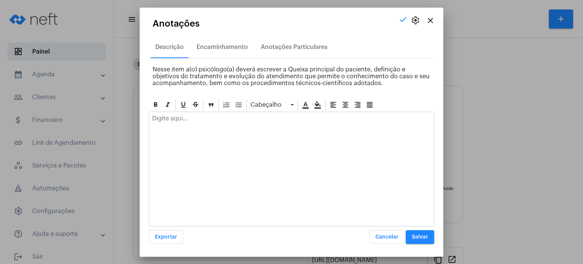
click at [185, 123] on div at bounding box center [291, 120] width 285 height 17
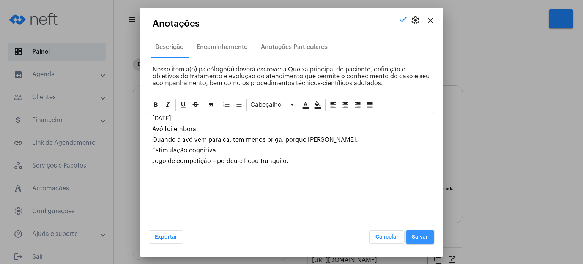
click at [421, 238] on span "Salvar" at bounding box center [420, 236] width 16 height 5
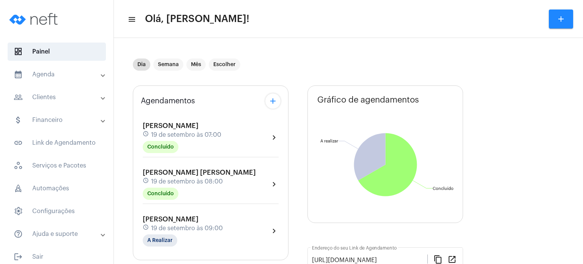
click at [164, 229] on span "19 de setembro às 09:00" at bounding box center [187, 228] width 72 height 7
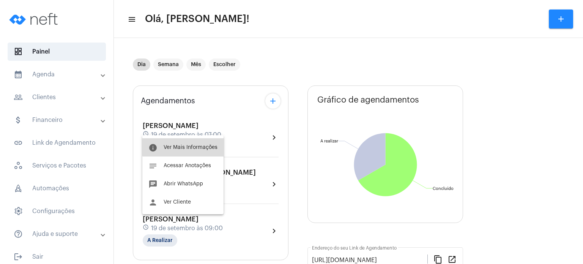
click at [200, 144] on button "info Ver Mais Informações" at bounding box center [182, 147] width 81 height 18
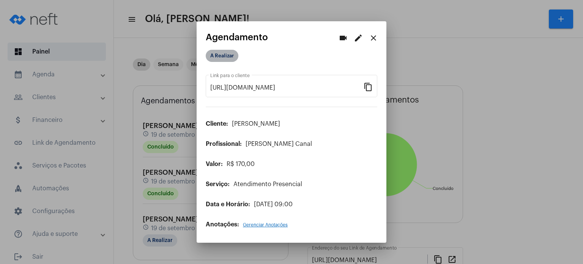
click at [228, 55] on mat-chip "A Realizar" at bounding box center [222, 56] width 33 height 12
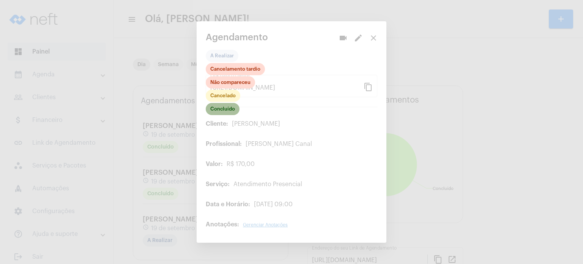
click at [218, 109] on mat-chip "Concluído" at bounding box center [223, 109] width 34 height 12
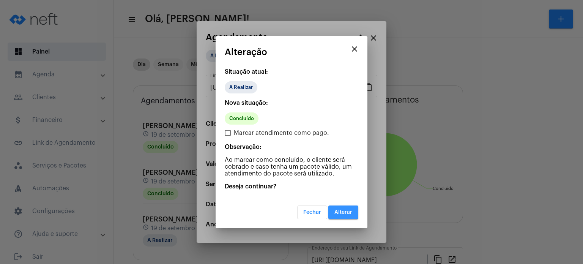
click at [338, 215] on button "Alterar" at bounding box center [343, 212] width 30 height 14
